Goal: Navigation & Orientation: Find specific page/section

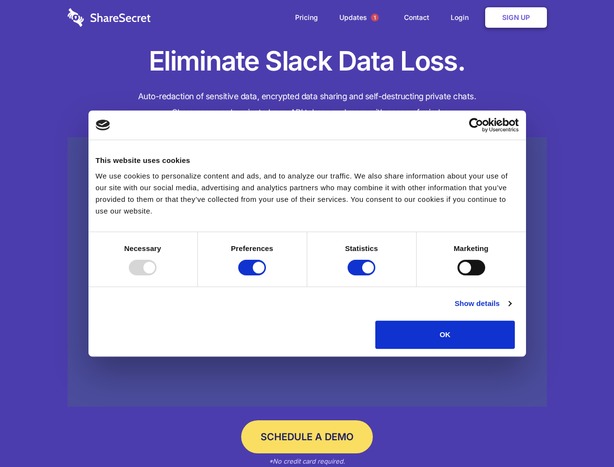
click at [157, 275] on div at bounding box center [143, 268] width 28 height 16
click at [266, 275] on input "Preferences" at bounding box center [252, 268] width 28 height 16
checkbox input "false"
click at [363, 275] on input "Statistics" at bounding box center [362, 268] width 28 height 16
checkbox input "false"
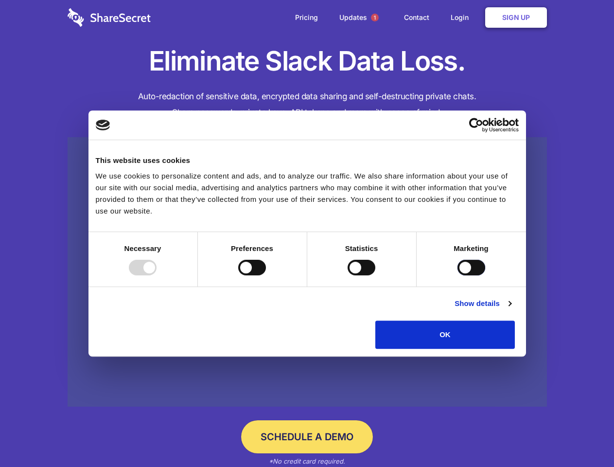
click at [458, 275] on input "Marketing" at bounding box center [472, 268] width 28 height 16
checkbox input "true"
click at [511, 309] on link "Show details" at bounding box center [483, 304] width 56 height 12
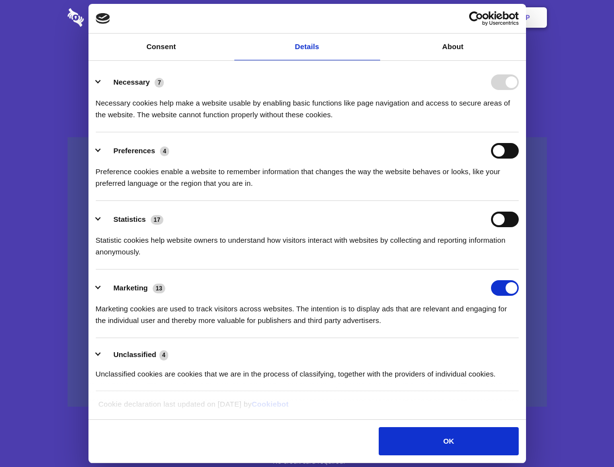
click at [519, 189] on div "Preference cookies enable a website to remember information that changes the wa…" at bounding box center [307, 174] width 423 height 31
click at [374, 18] on span "1" at bounding box center [375, 18] width 8 height 8
